Goal: Navigation & Orientation: Find specific page/section

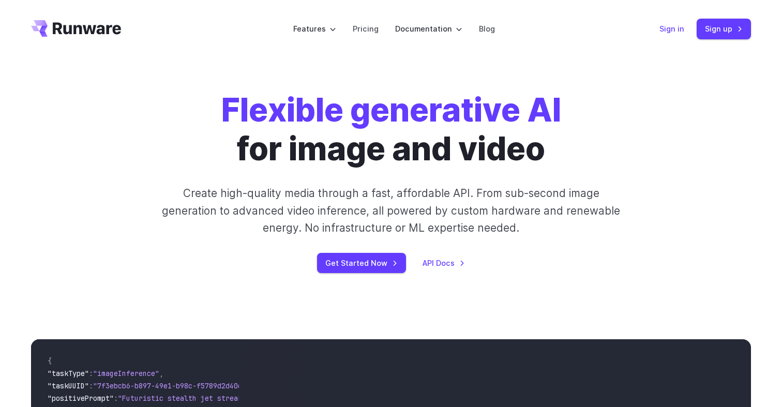
click at [672, 28] on link "Sign in" at bounding box center [672, 29] width 25 height 12
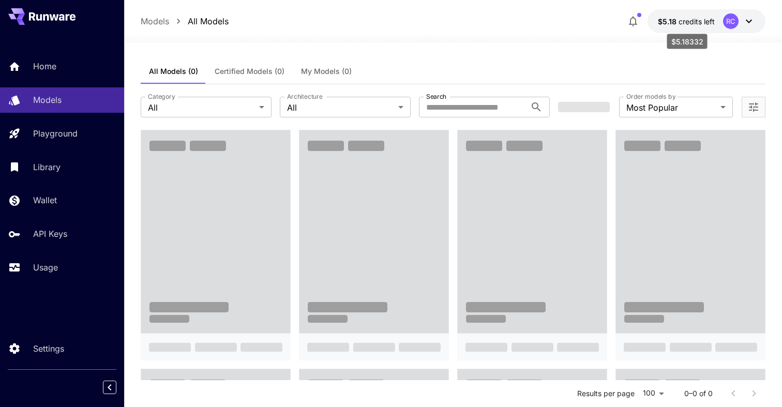
click at [667, 22] on span "$5.18" at bounding box center [668, 21] width 21 height 9
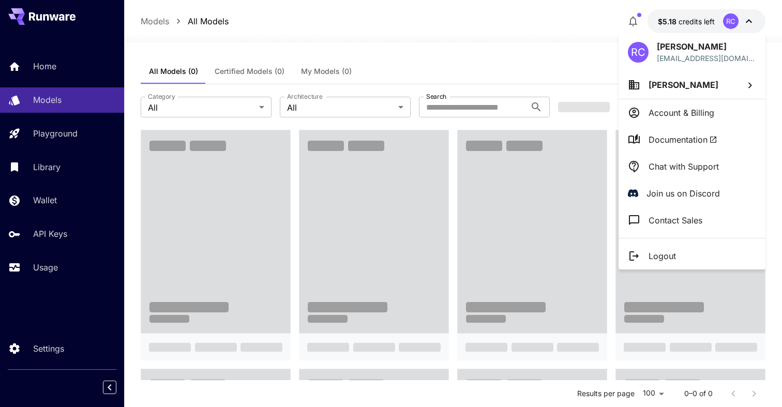
click at [582, 19] on div at bounding box center [391, 203] width 782 height 407
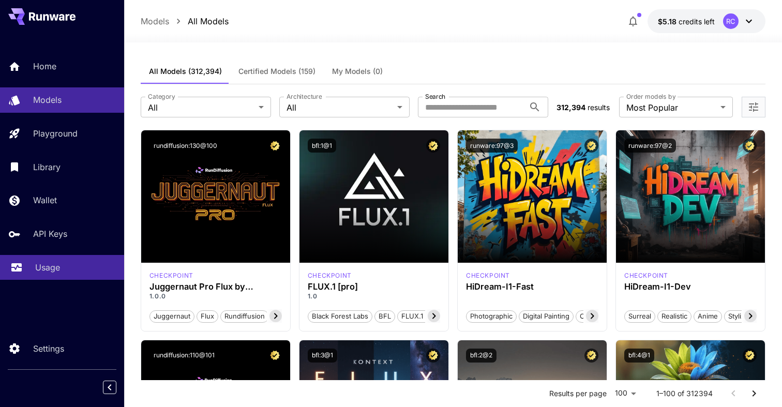
click at [56, 274] on p "Usage" at bounding box center [47, 267] width 25 height 12
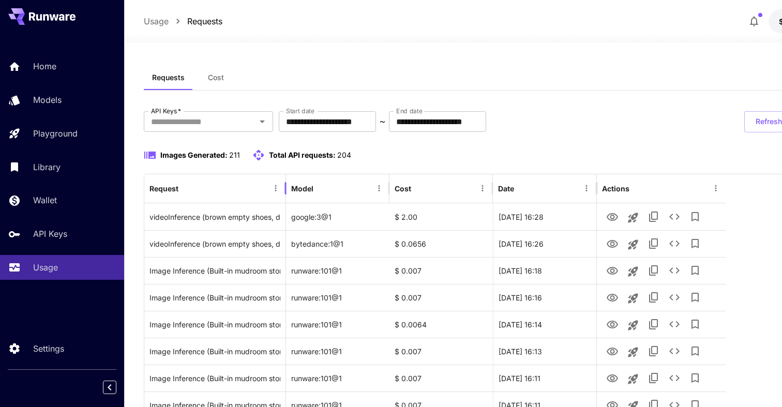
drag, startPoint x: 325, startPoint y: 186, endPoint x: 286, endPoint y: 193, distance: 39.5
click at [286, 193] on div at bounding box center [285, 188] width 5 height 29
